Goal: Task Accomplishment & Management: Manage account settings

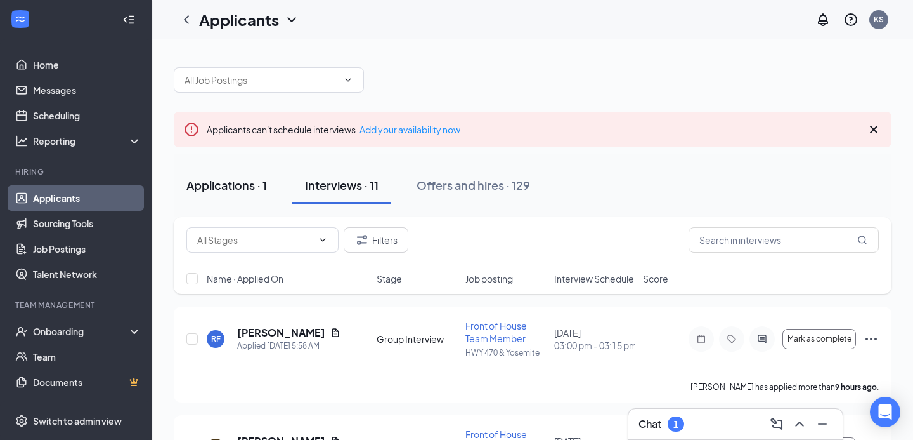
click at [233, 180] on div "Applications · 1" at bounding box center [227, 185] width 81 height 16
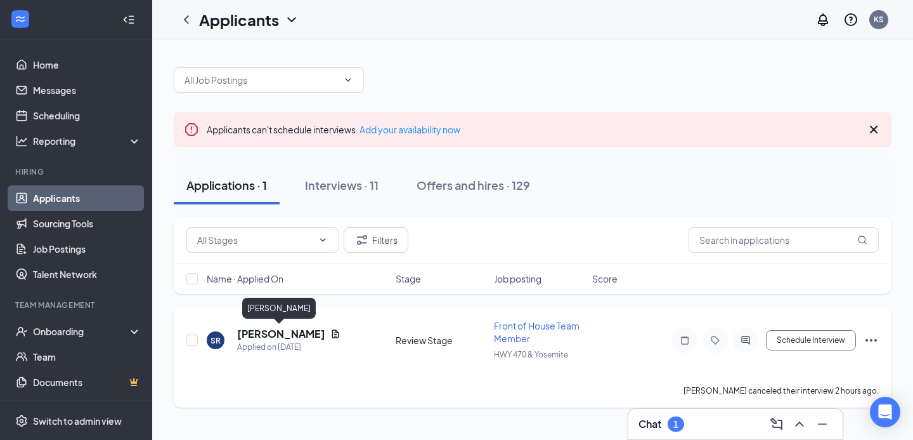
click at [299, 336] on h5 "[PERSON_NAME]" at bounding box center [281, 334] width 88 height 14
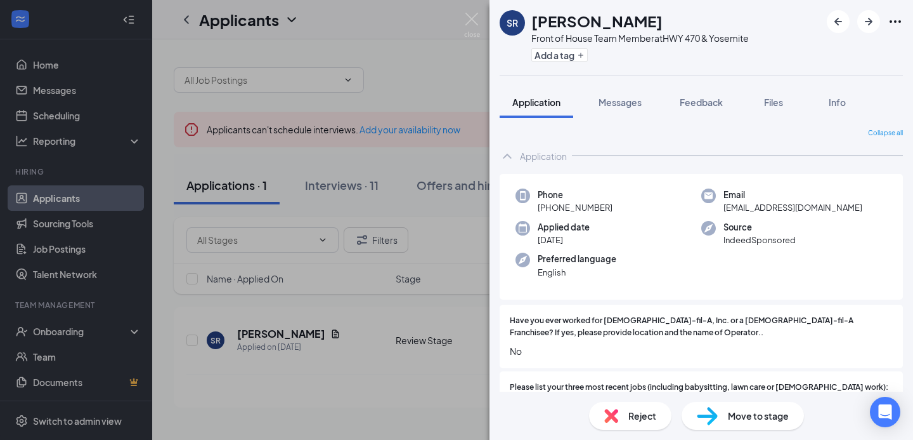
click at [749, 416] on span "Move to stage" at bounding box center [758, 416] width 61 height 14
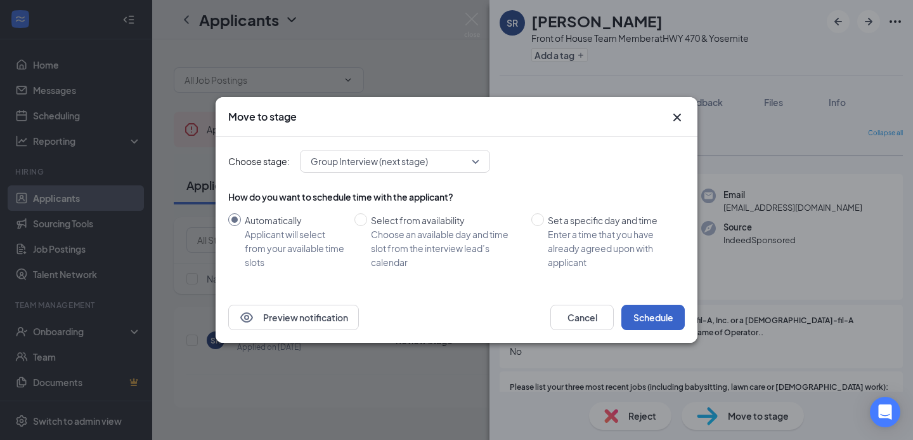
click at [658, 318] on button "Schedule" at bounding box center [653, 316] width 63 height 25
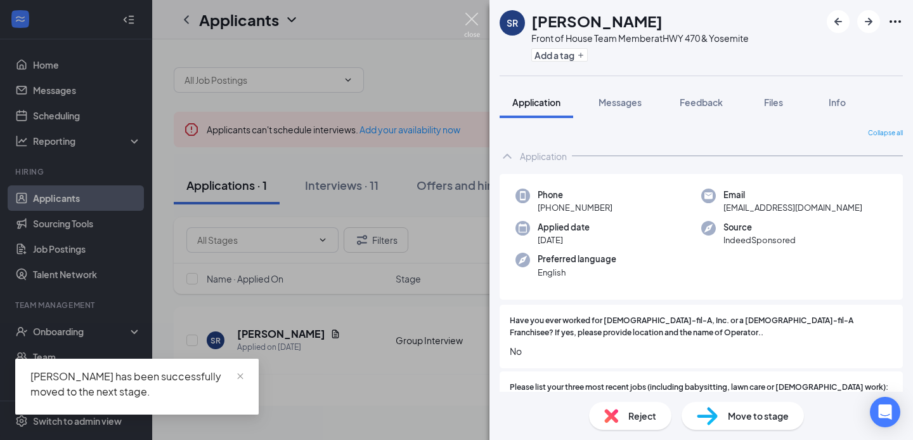
click at [473, 18] on img at bounding box center [472, 25] width 16 height 25
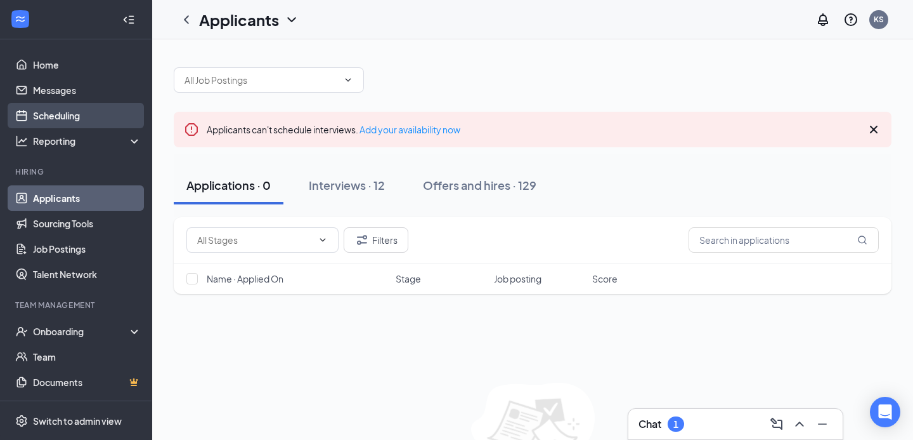
click at [63, 117] on link "Scheduling" at bounding box center [87, 115] width 108 height 25
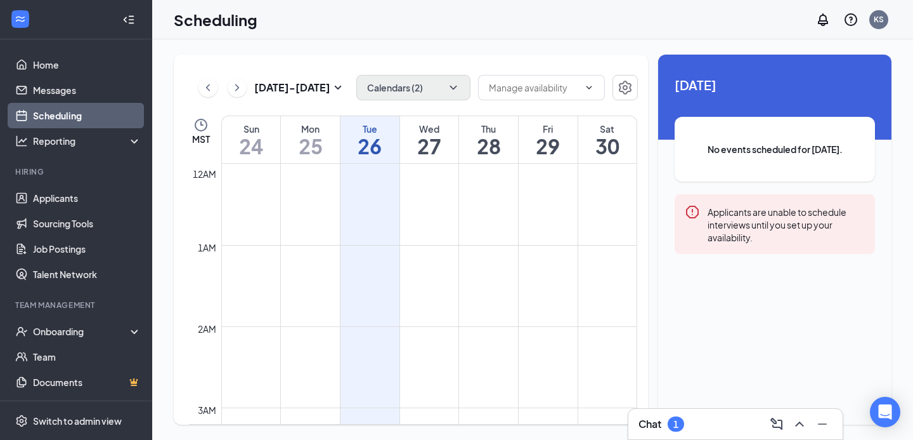
scroll to position [624, 0]
click at [424, 93] on button "Calendars (2)" at bounding box center [414, 87] width 114 height 25
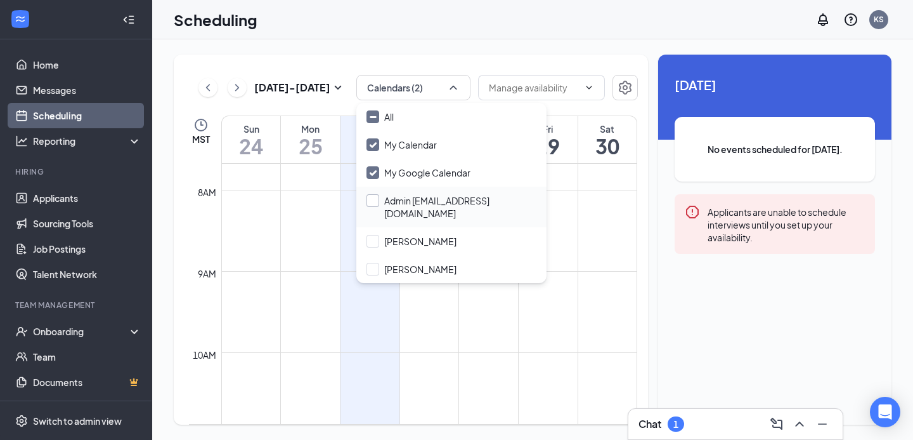
click at [384, 204] on input "Admin [EMAIL_ADDRESS][DOMAIN_NAME]" at bounding box center [452, 206] width 170 height 25
checkbox input "true"
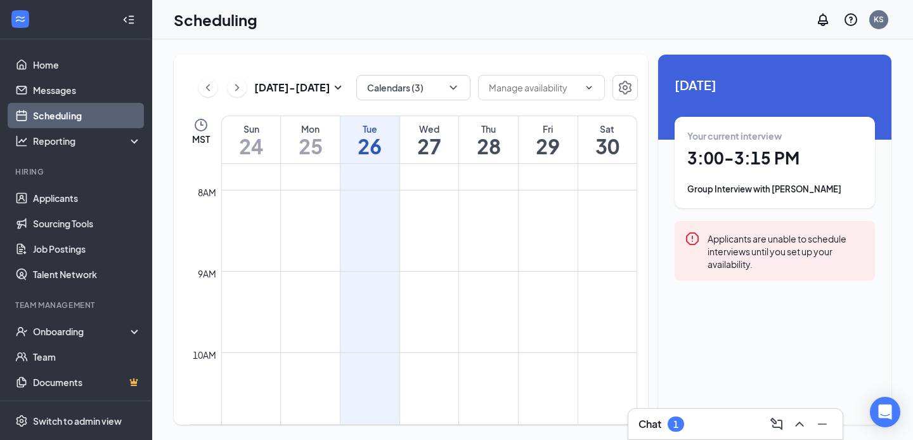
click at [771, 315] on div "[DATE] Your current interview 3:00 - 3:15 PM Group Interview with [PERSON_NAME]…" at bounding box center [774, 191] width 233 height 272
